Goal: Go to known website: Go to known website

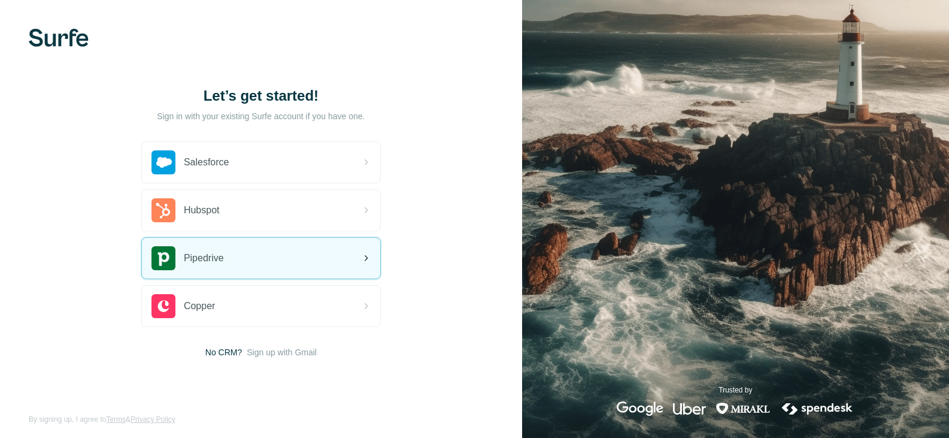
click at [266, 261] on div "Pipedrive" at bounding box center [261, 258] width 238 height 41
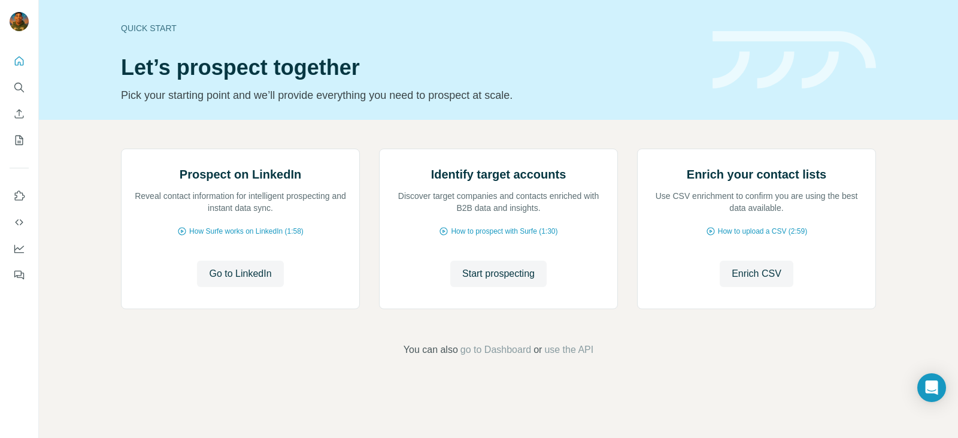
scroll to position [80, 0]
click at [221, 281] on span "Go to LinkedIn" at bounding box center [240, 274] width 62 height 14
